Goal: Information Seeking & Learning: Learn about a topic

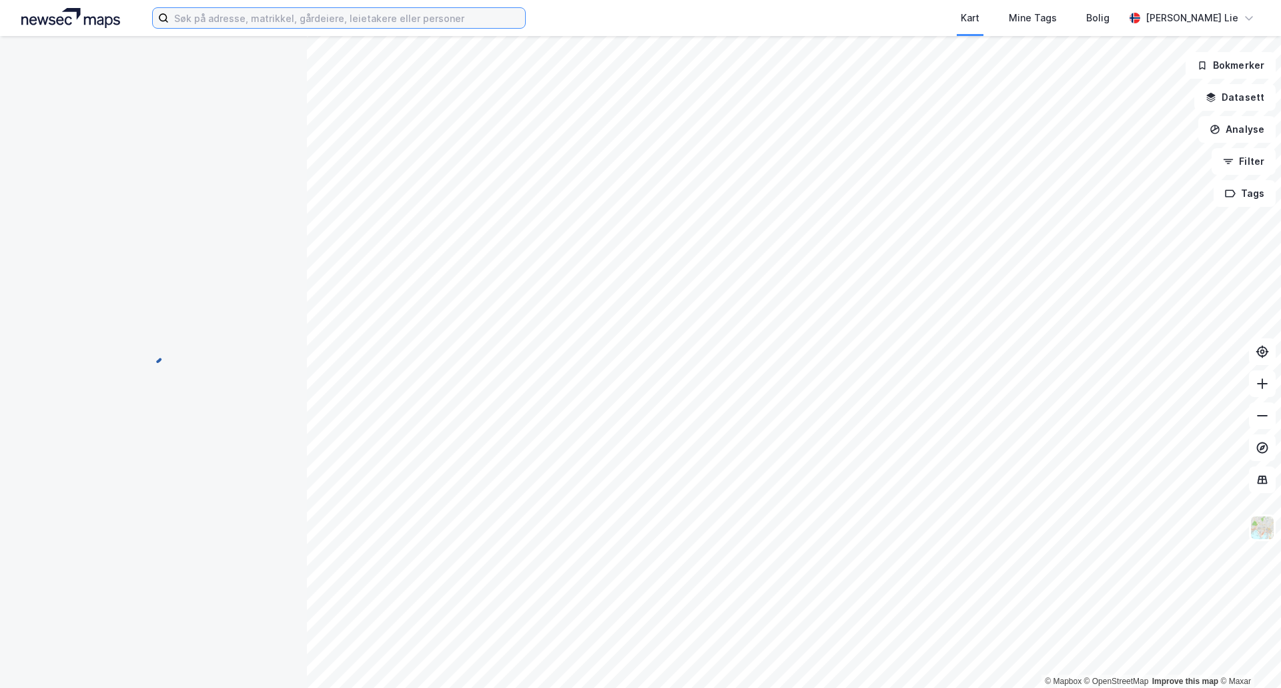
click at [290, 21] on input at bounding box center [347, 18] width 356 height 20
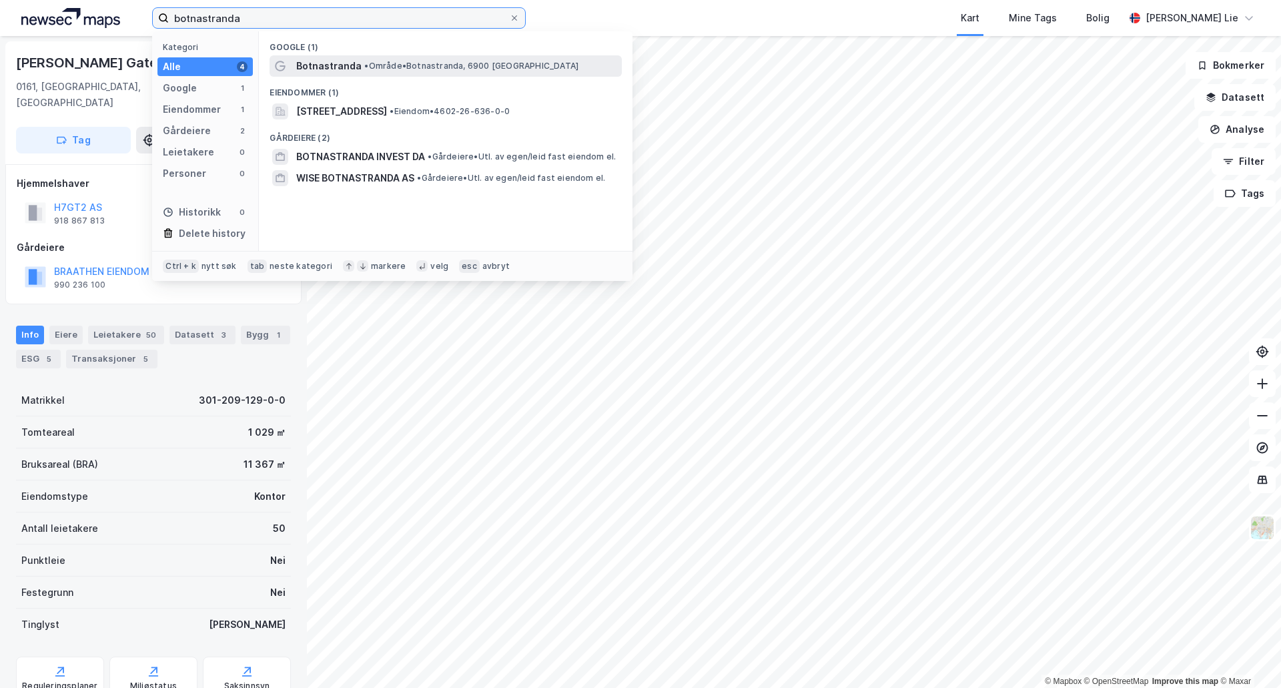
type input "botnastranda"
click at [342, 73] on span "Botnastranda" at bounding box center [328, 66] width 65 height 16
